Goal: Task Accomplishment & Management: Manage account settings

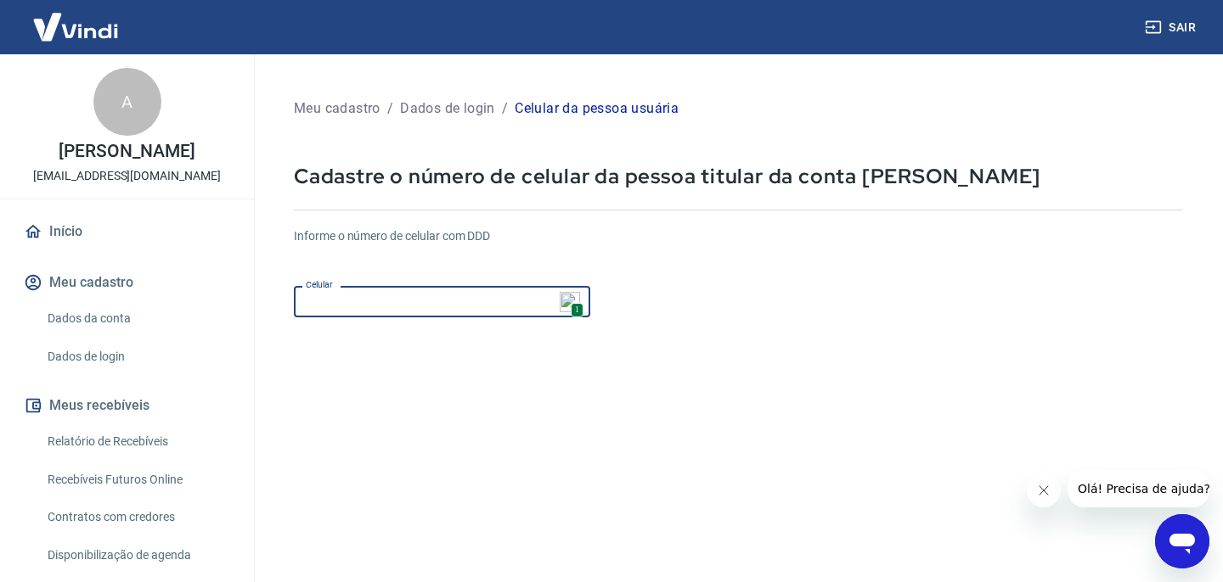
click at [473, 298] on input "Celular" at bounding box center [442, 301] width 296 height 31
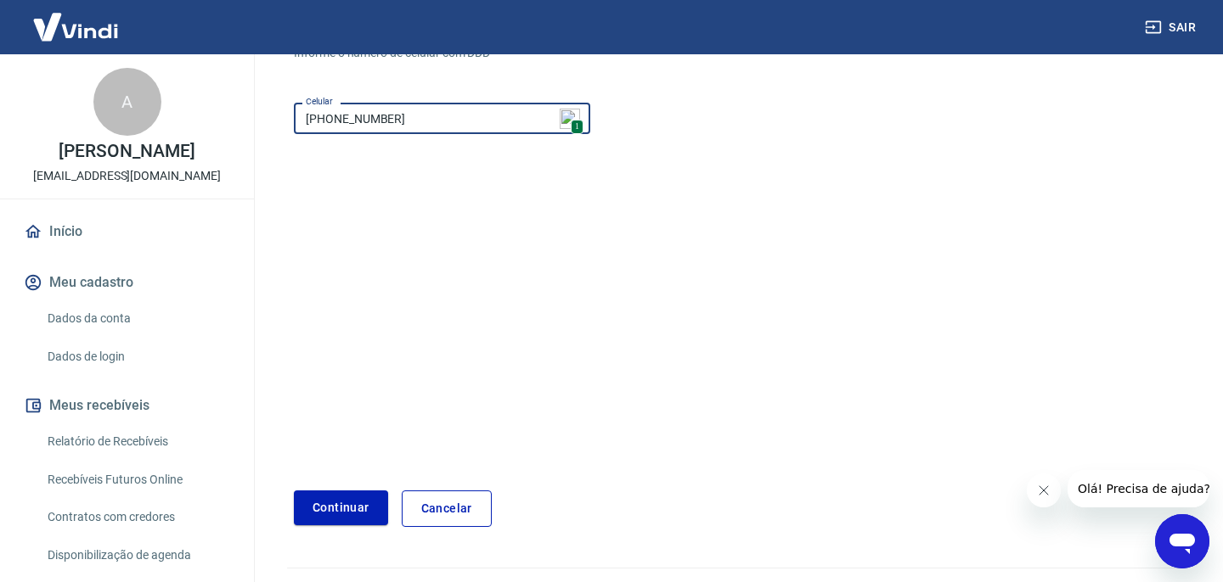
scroll to position [222, 0]
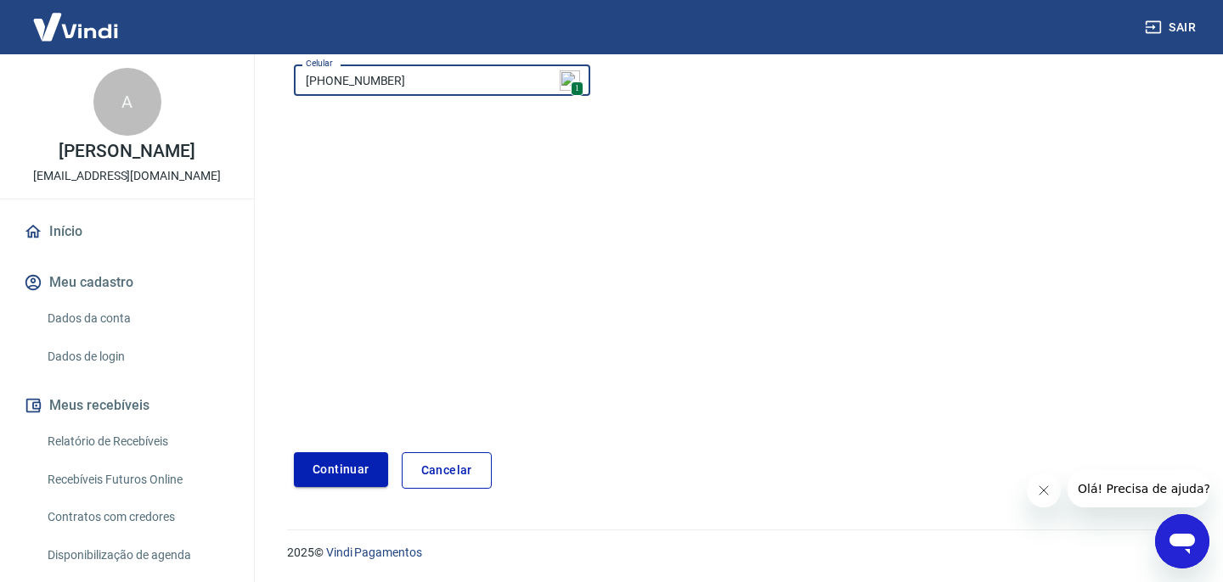
type input "[PHONE_NUMBER]"
click at [348, 469] on button "Continuar" at bounding box center [341, 469] width 94 height 35
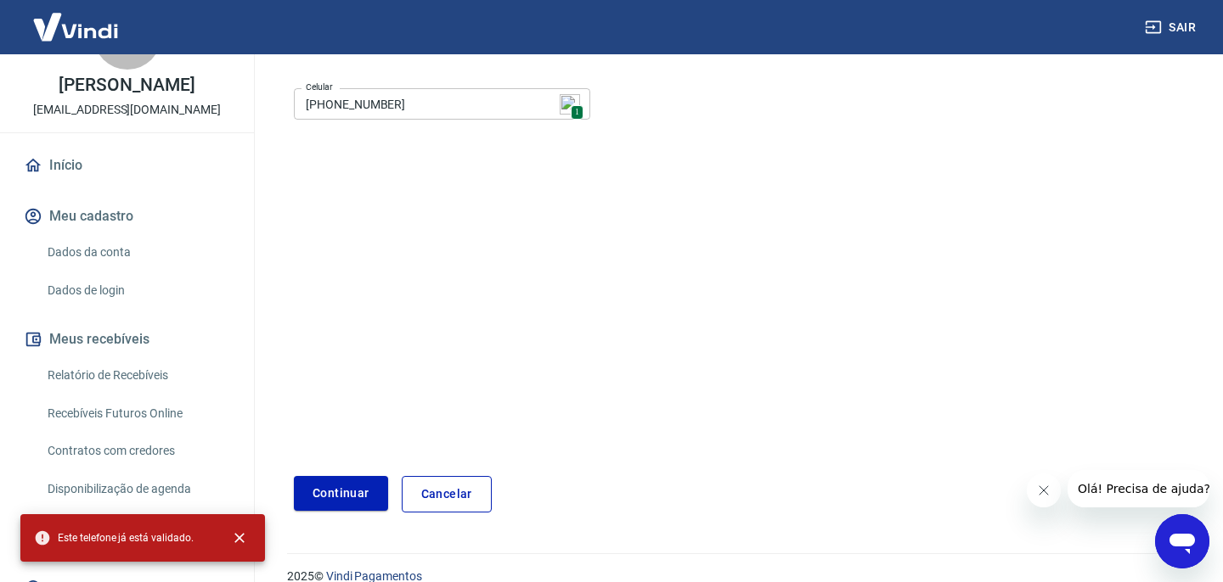
scroll to position [69, 0]
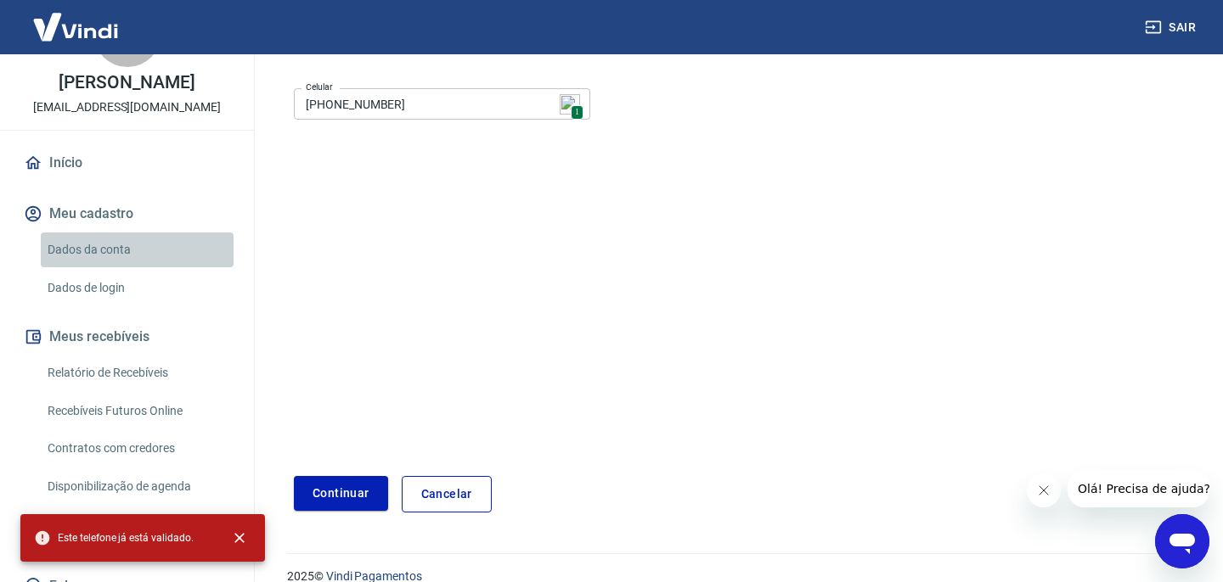
click at [134, 267] on link "Dados da conta" at bounding box center [137, 250] width 193 height 35
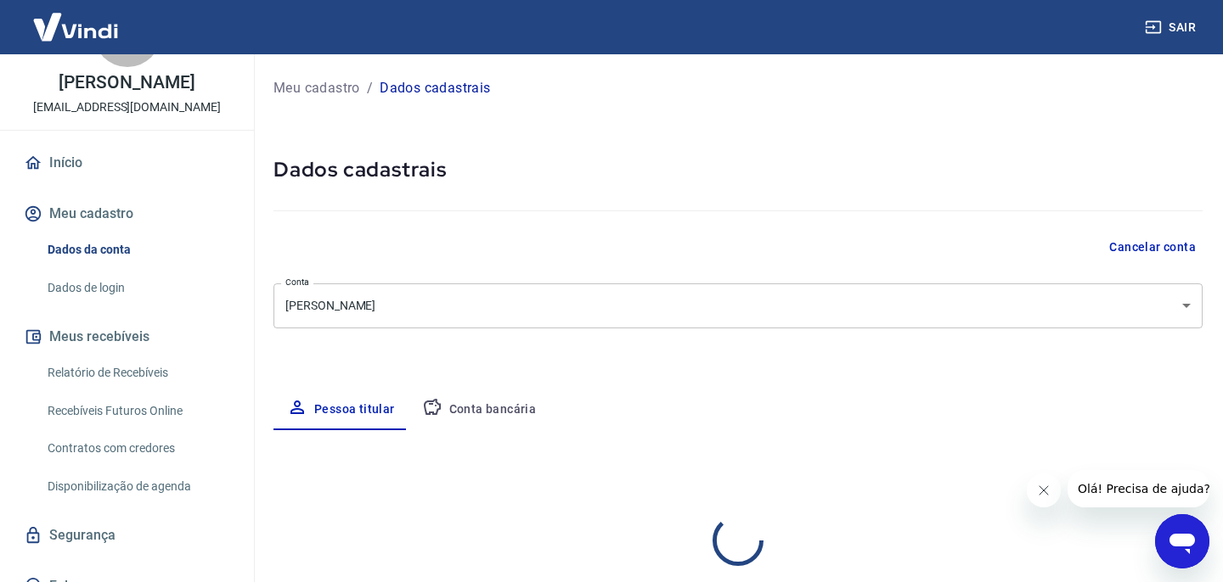
select select "SP"
select select "business"
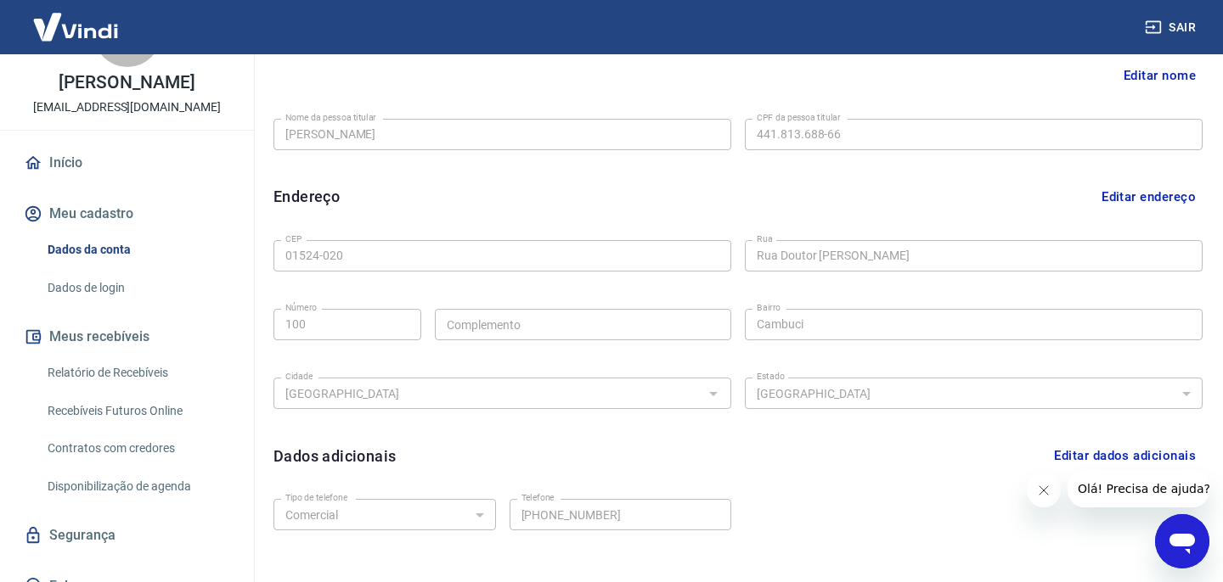
scroll to position [504, 0]
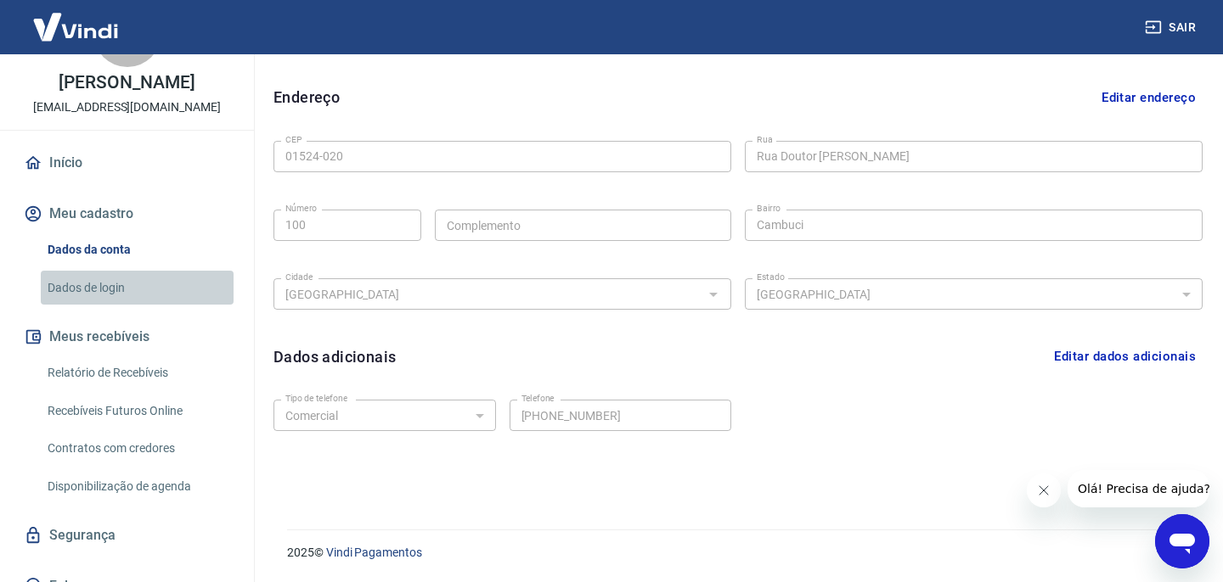
click at [87, 306] on link "Dados de login" at bounding box center [137, 288] width 193 height 35
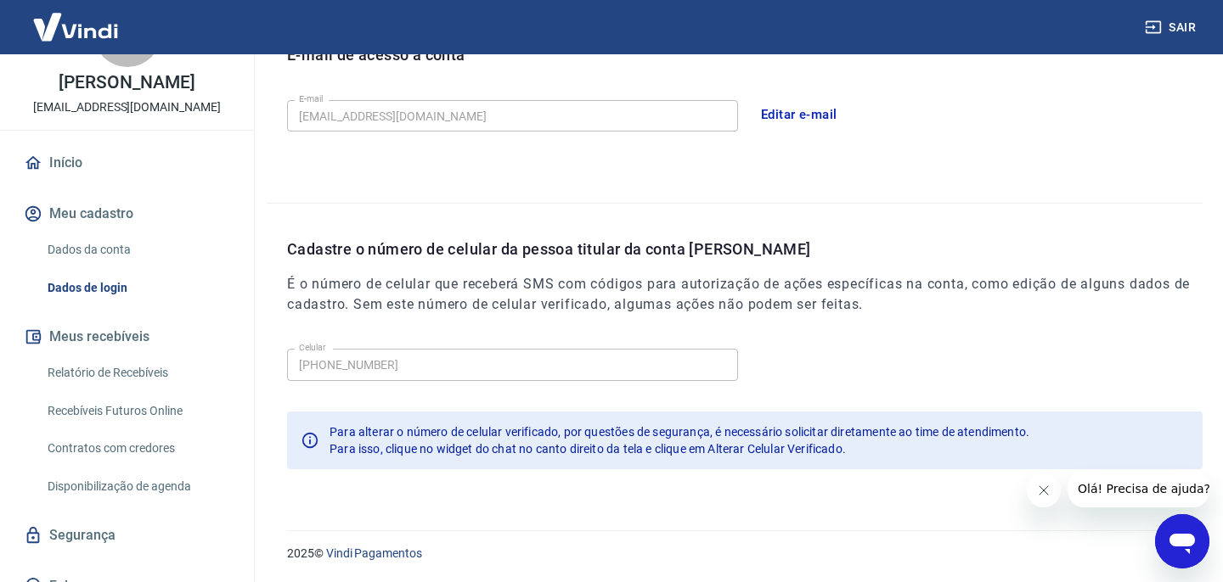
scroll to position [110, 0]
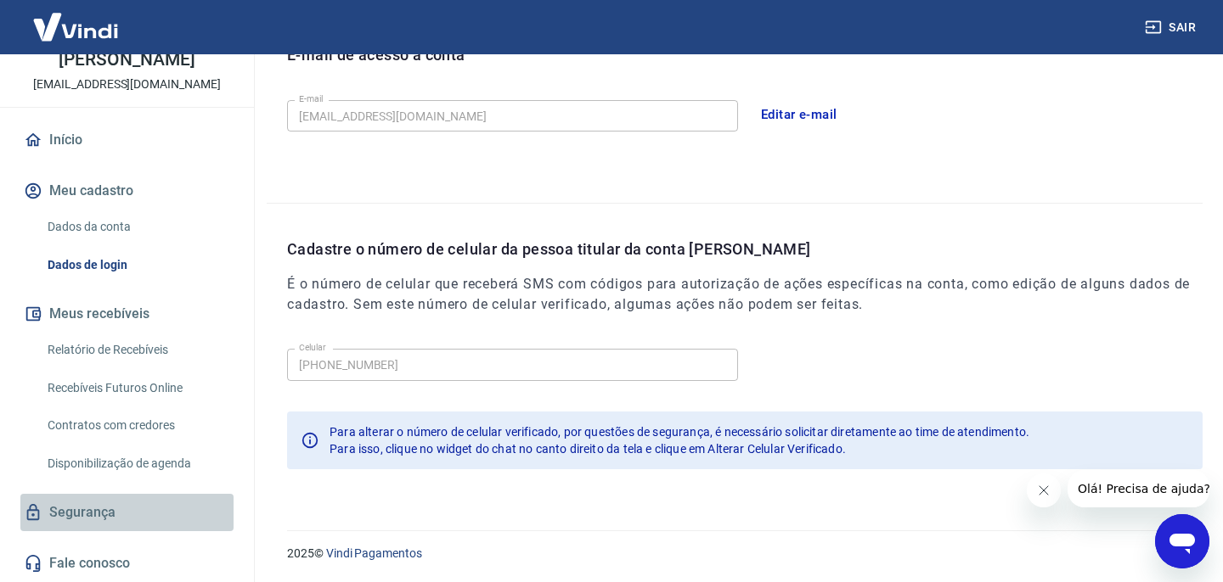
click at [99, 527] on link "Segurança" at bounding box center [126, 512] width 213 height 37
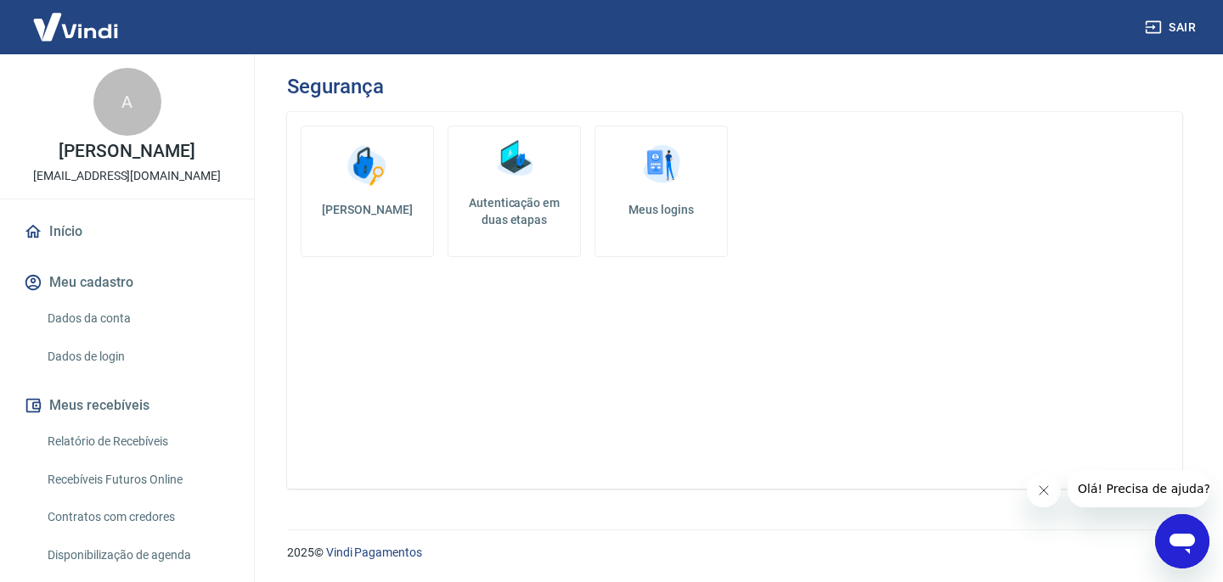
scroll to position [110, 0]
